Goal: Information Seeking & Learning: Learn about a topic

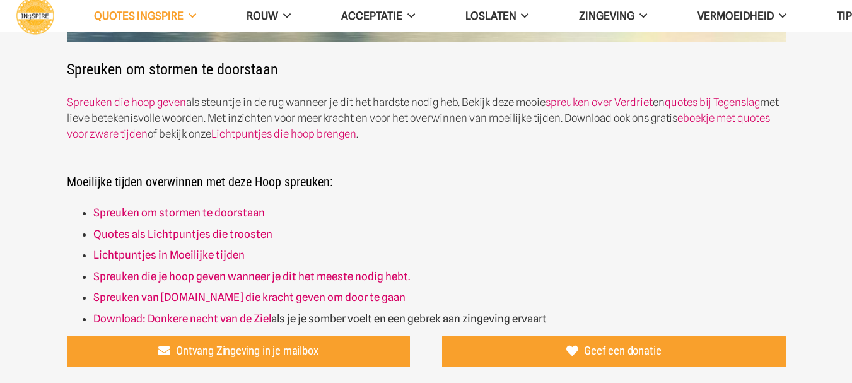
scroll to position [315, 0]
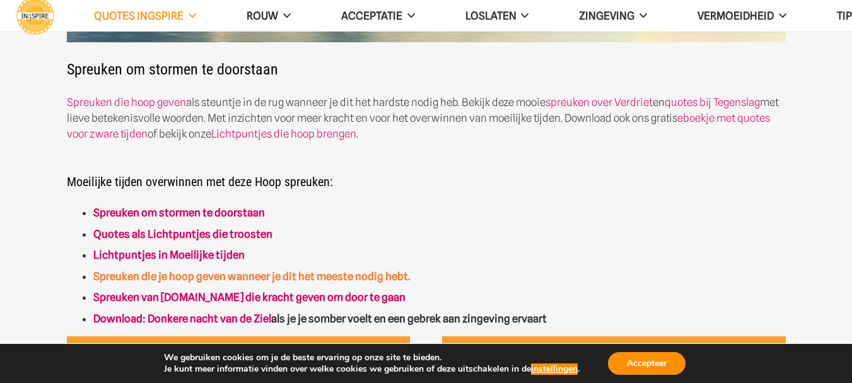
click at [190, 274] on strong "Spreuken die je hoop geven wanneer je dit het meeste nodig hebt." at bounding box center [251, 276] width 317 height 13
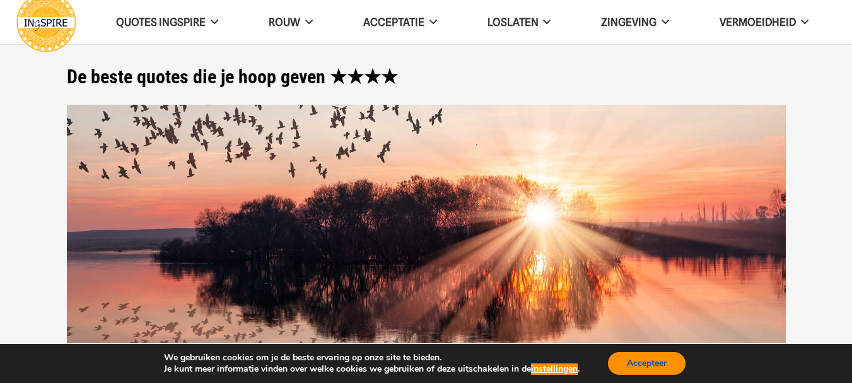
click at [648, 361] on button "Accepteer" at bounding box center [647, 363] width 78 height 23
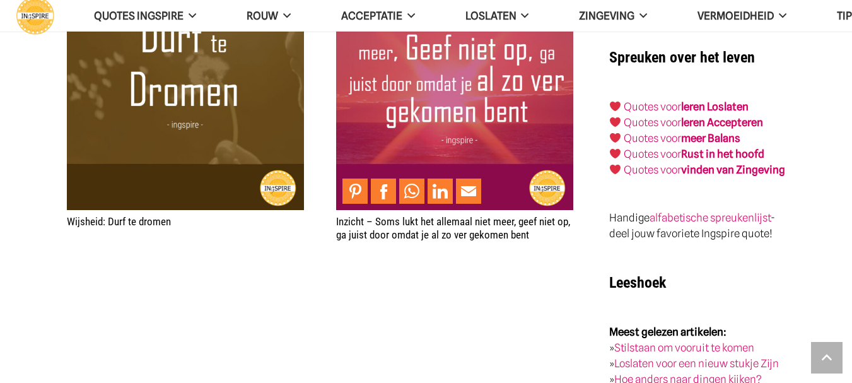
scroll to position [2145, 0]
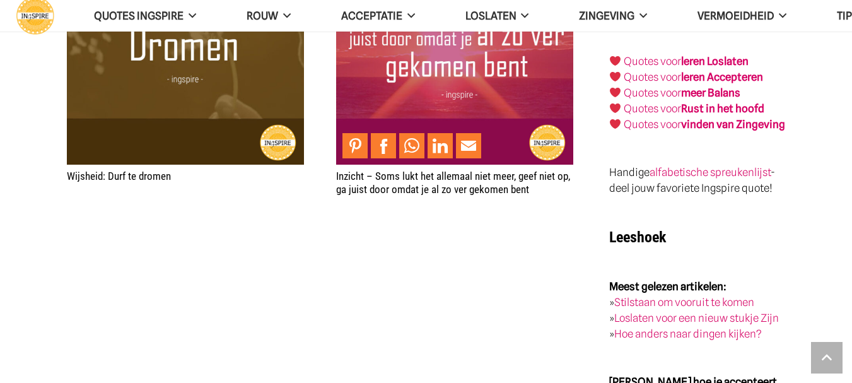
click at [712, 55] on link "leren Loslaten" at bounding box center [714, 61] width 67 height 13
click at [710, 55] on link "leren Loslaten" at bounding box center [714, 61] width 67 height 13
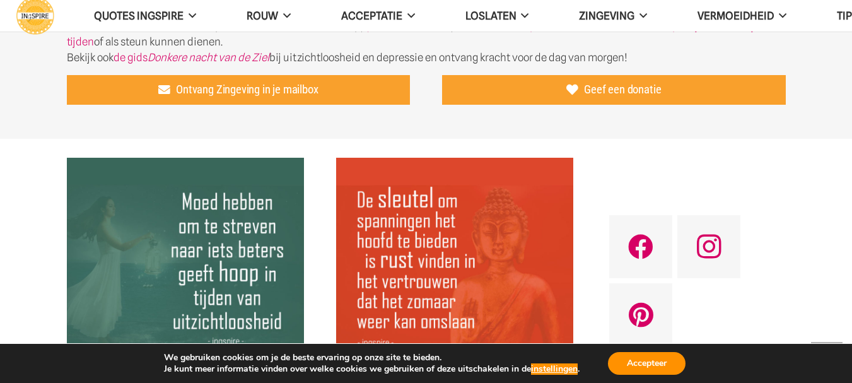
scroll to position [442, 0]
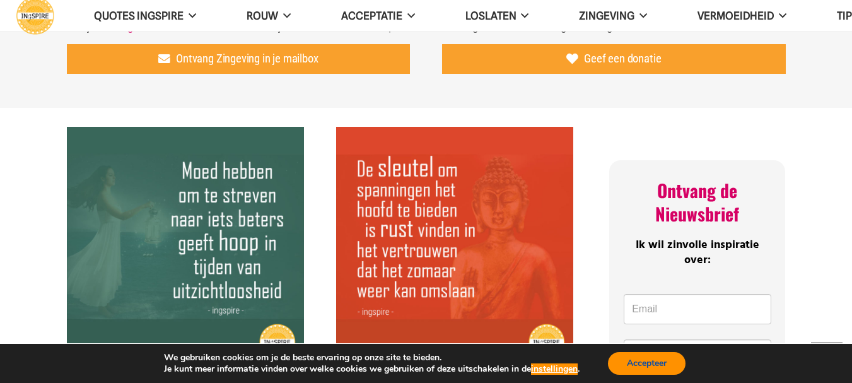
click at [634, 363] on button "Accepteer" at bounding box center [647, 363] width 78 height 23
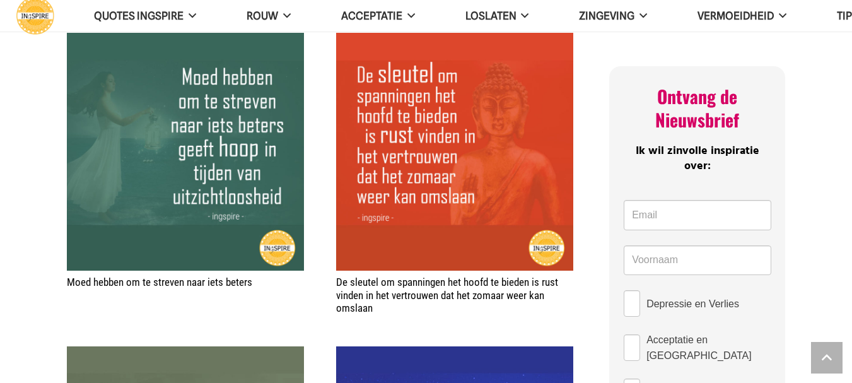
scroll to position [505, 0]
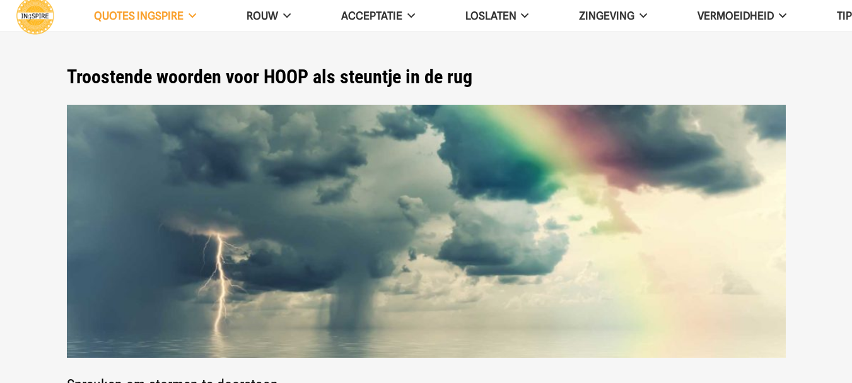
scroll to position [315, 0]
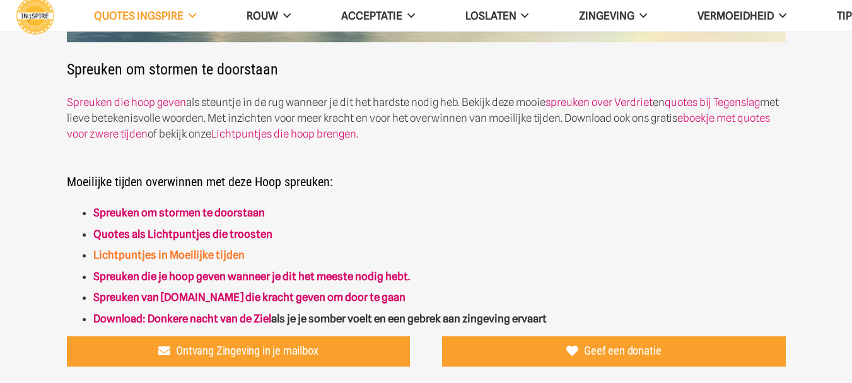
click at [218, 254] on link "Lichtpuntjes in Moeilijke tijden" at bounding box center [168, 255] width 151 height 13
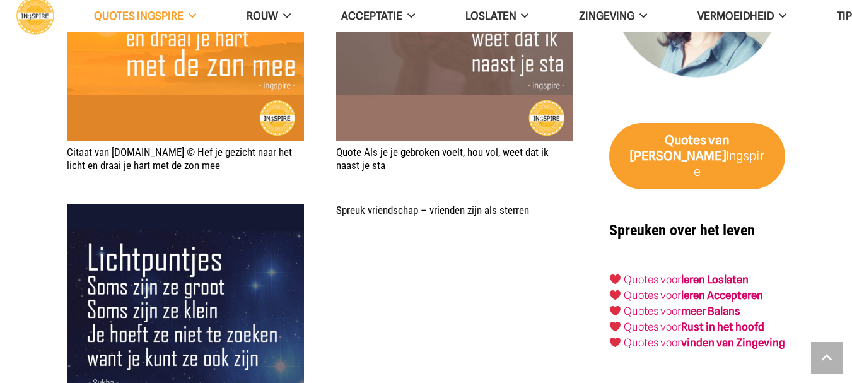
scroll to position [1955, 0]
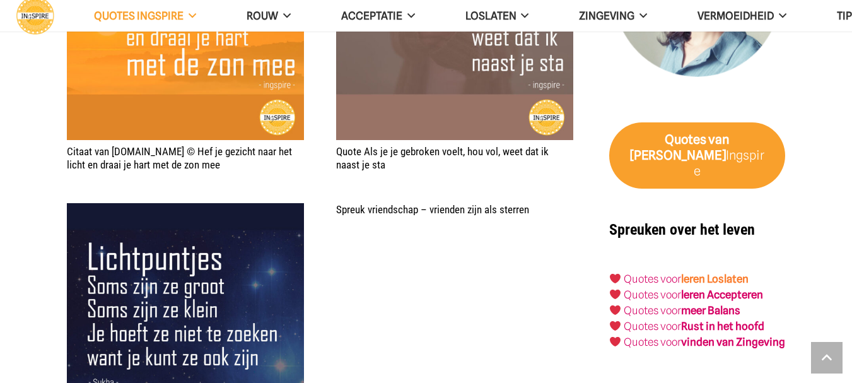
click at [706, 272] on link "leren Loslaten" at bounding box center [714, 278] width 67 height 13
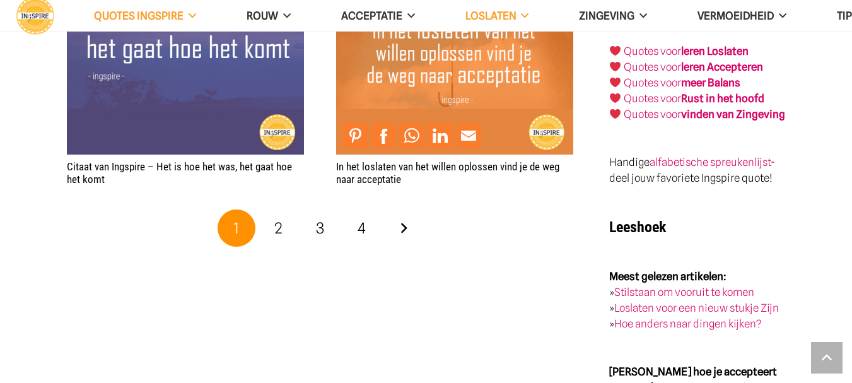
scroll to position [2523, 0]
